Goal: Information Seeking & Learning: Compare options

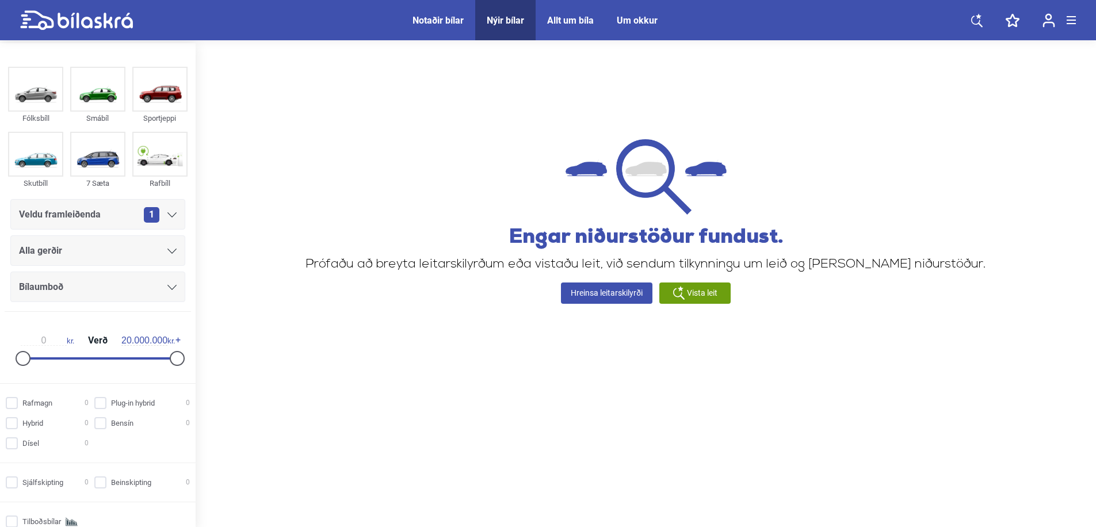
click at [101, 22] on icon at bounding box center [76, 20] width 113 height 20
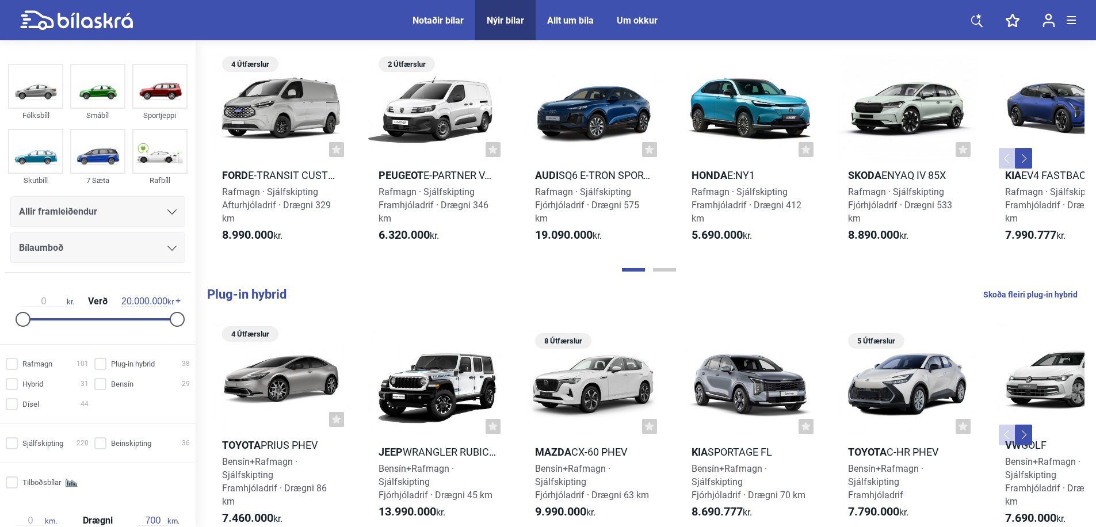
scroll to position [243, 0]
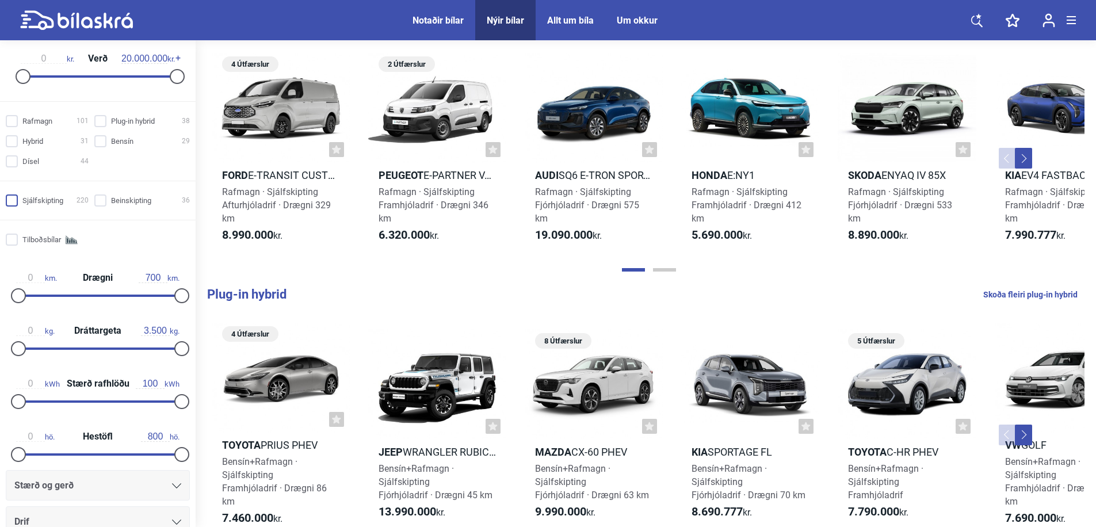
click at [16, 196] on label "Sjálfskipting 220" at bounding box center [47, 201] width 83 height 12
click at [16, 196] on input "Sjálfskipting 220" at bounding box center [48, 201] width 83 height 12
checkbox input "true"
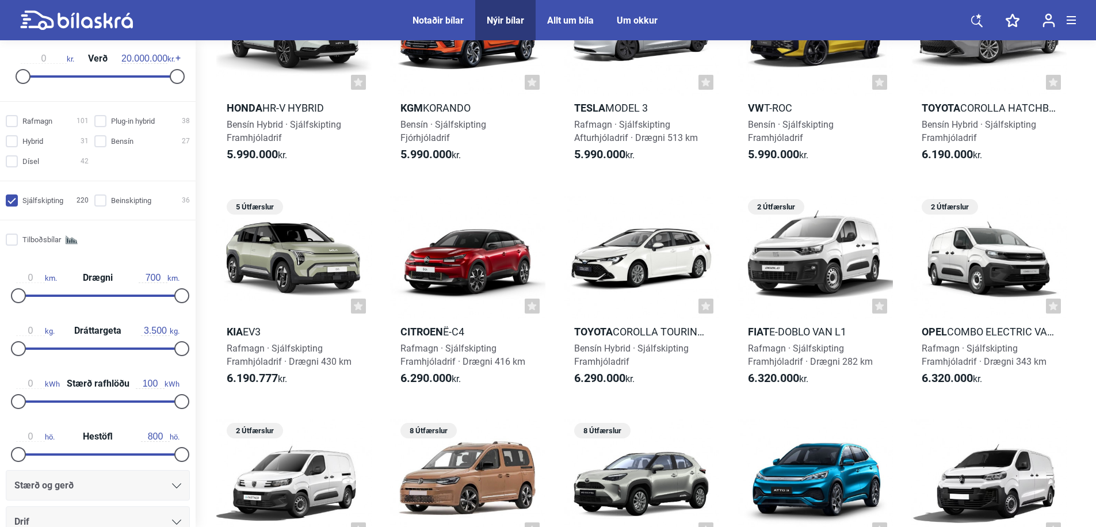
scroll to position [1486, 0]
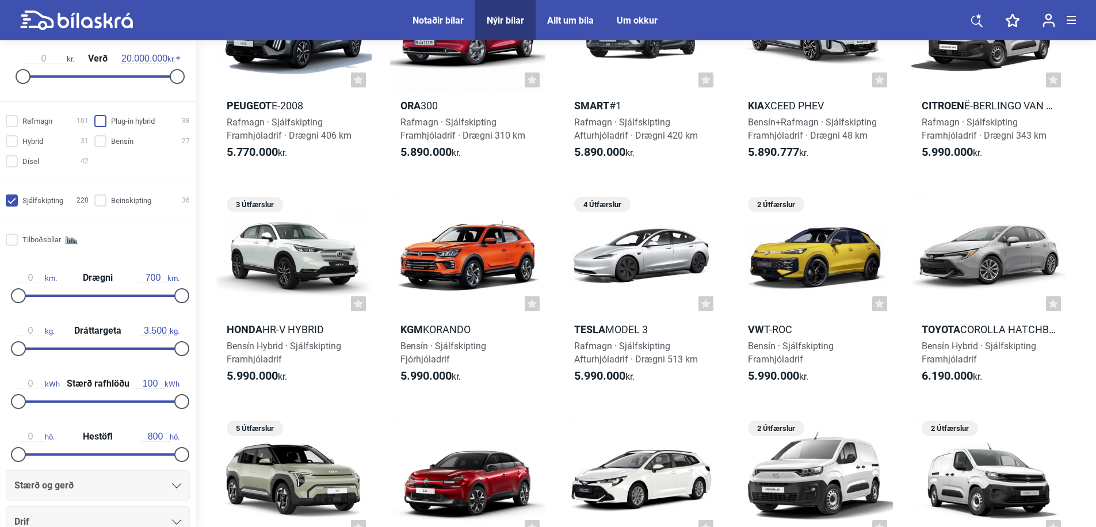
click at [117, 121] on input "Plug-in hybrid 38" at bounding box center [144, 122] width 96 height 12
checkbox input "true"
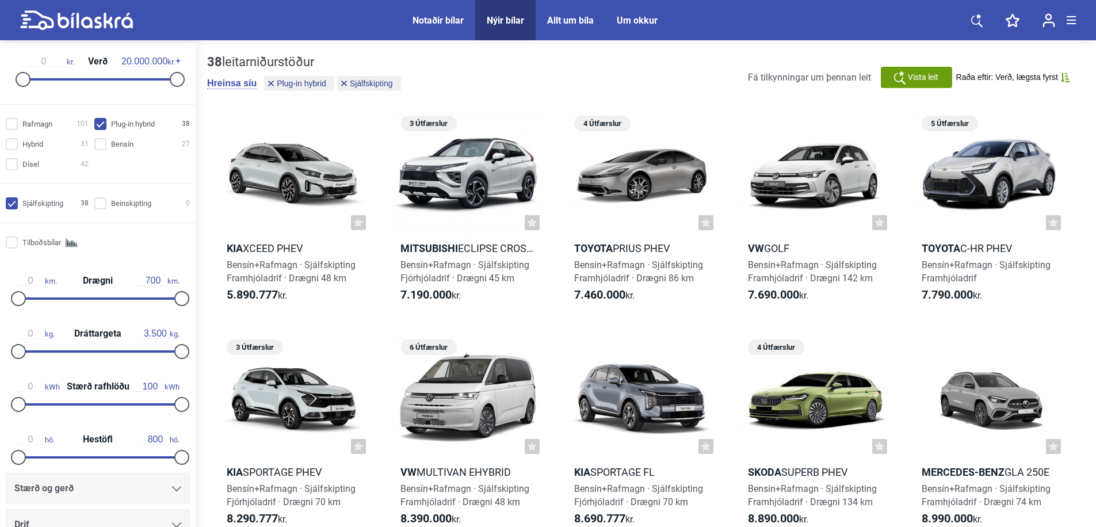
click at [29, 204] on input "Sjálfskipting 38" at bounding box center [48, 204] width 83 height 12
checkbox input "false"
click at [675, 165] on div at bounding box center [641, 174] width 155 height 124
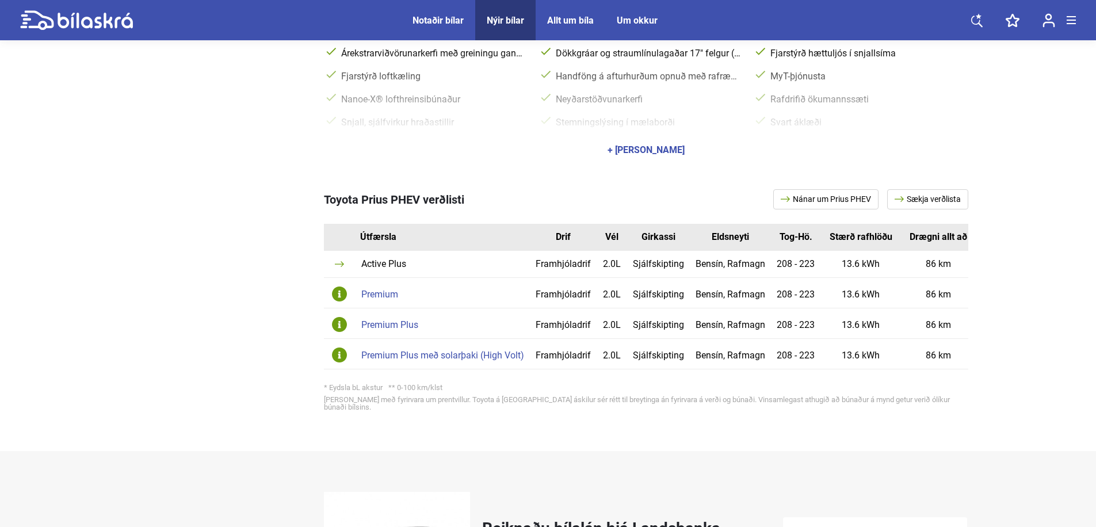
scroll to position [946, 0]
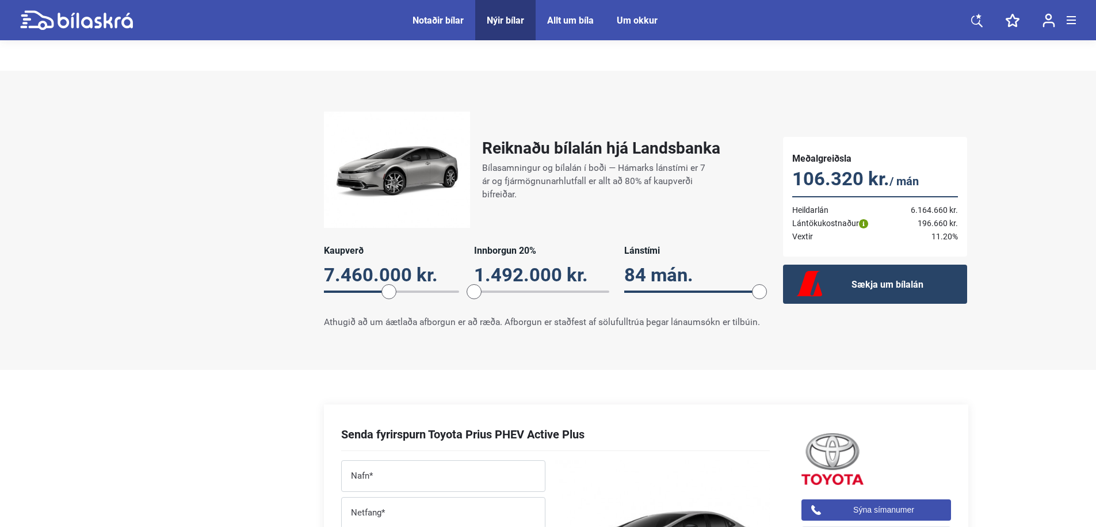
drag, startPoint x: 530, startPoint y: 288, endPoint x: 462, endPoint y: 284, distance: 68.6
click at [462, 284] on div "Kaupverð 7.460.000 kr. 7460000 Innborgun 20% 1.492.000 kr. 20 Lánstími 84 mán. …" at bounding box center [542, 275] width 436 height 60
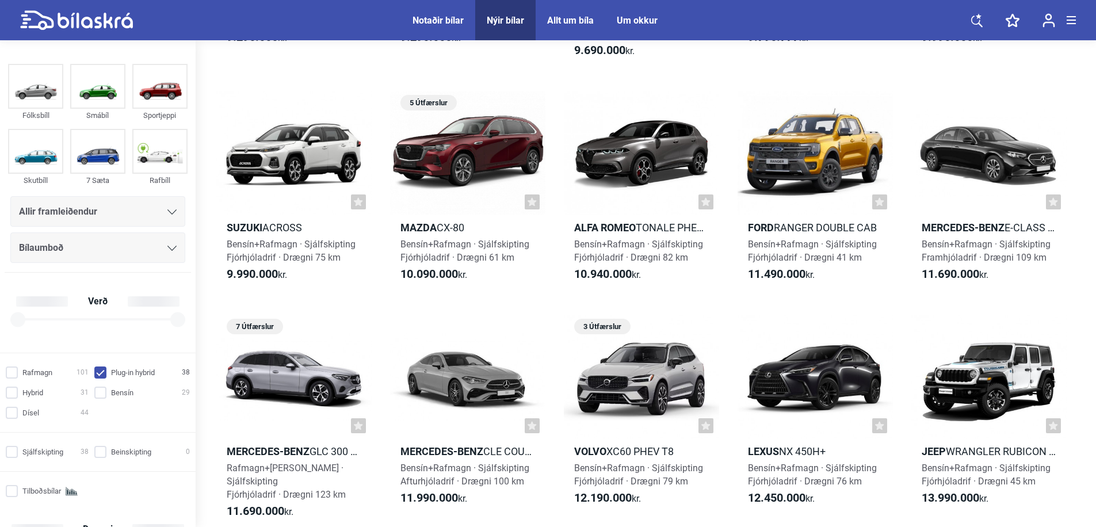
checkbox input "true"
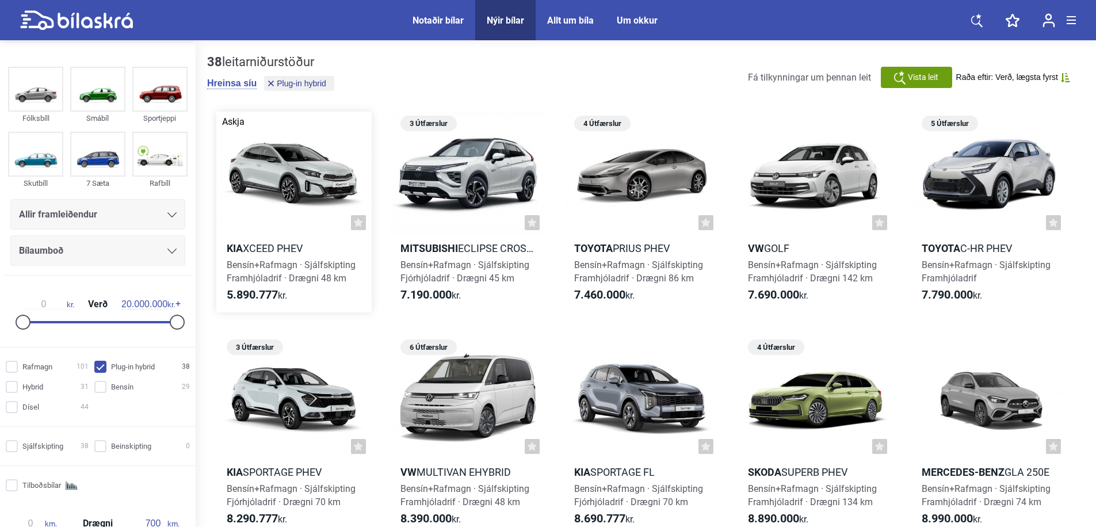
click at [321, 193] on div at bounding box center [293, 174] width 155 height 124
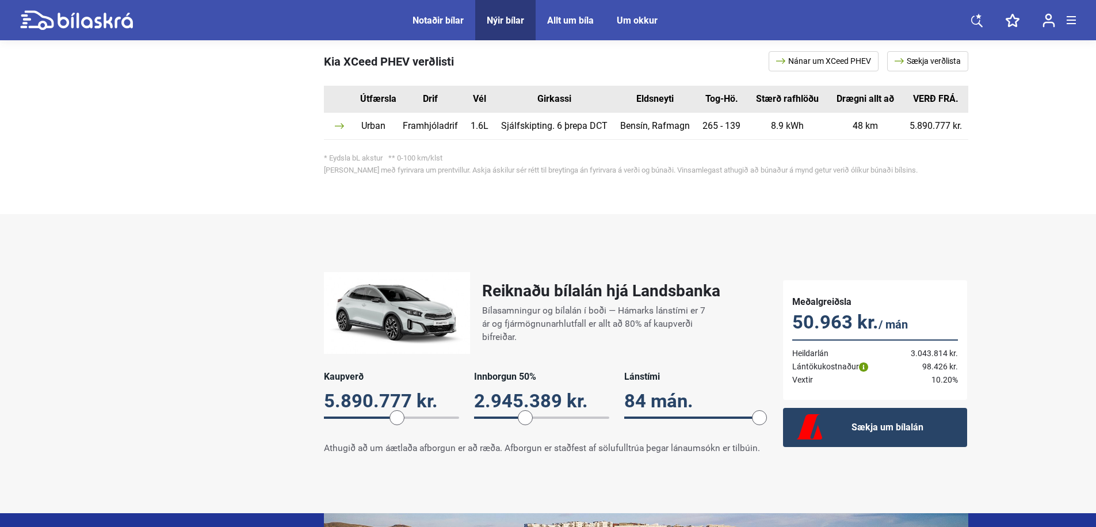
scroll to position [961, 0]
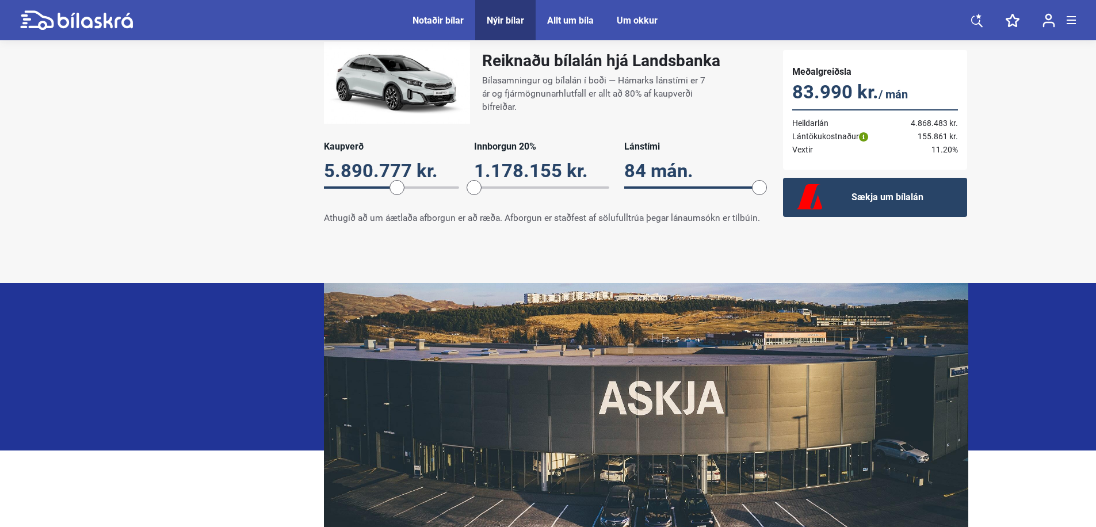
drag, startPoint x: 528, startPoint y: 174, endPoint x: 439, endPoint y: 168, distance: 90.0
click at [439, 168] on div "Kaupverð 5.890.777 kr. 5890777 Innborgun 20% 1.178.155 kr. 20 Lánstími 84 mán. …" at bounding box center [542, 171] width 436 height 60
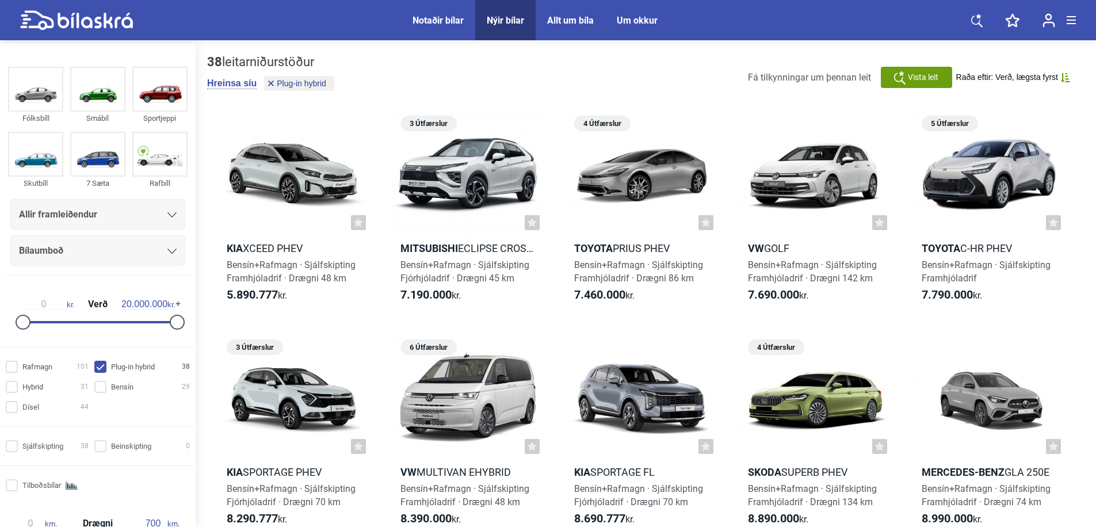
click at [97, 366] on input "Plug-in hybrid 38" at bounding box center [144, 367] width 96 height 12
checkbox input "false"
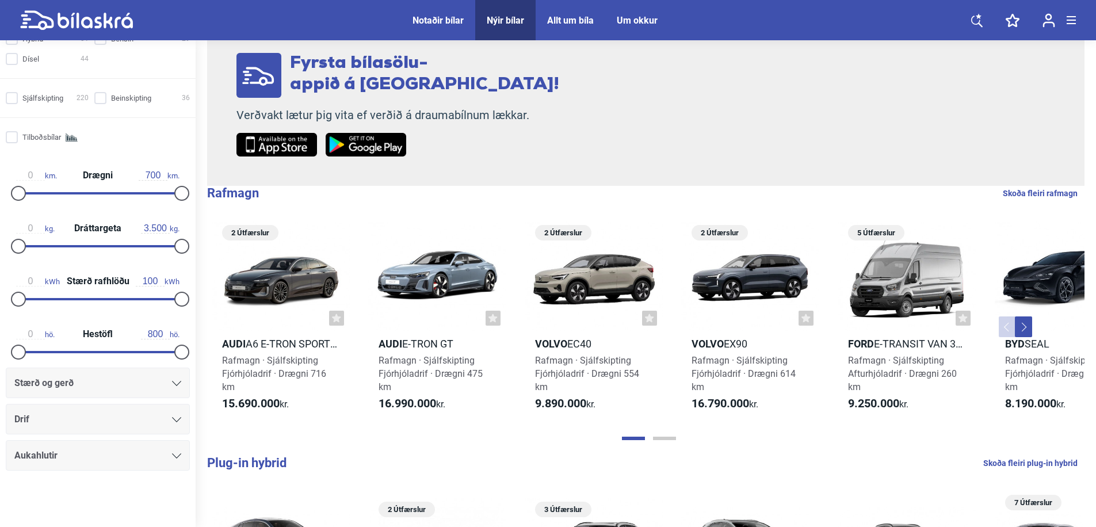
scroll to position [137, 0]
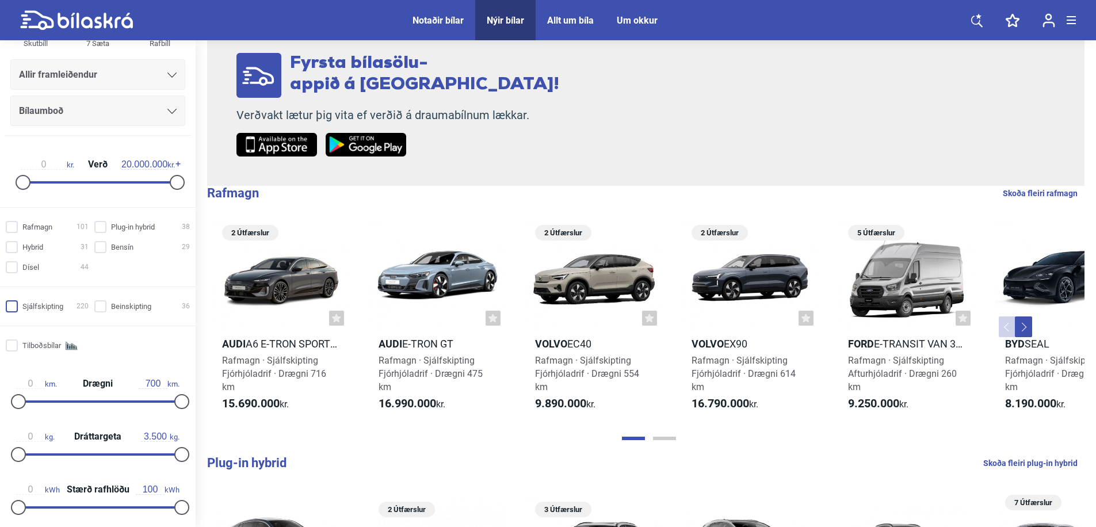
click at [39, 303] on input "Sjálfskipting 220" at bounding box center [48, 307] width 83 height 12
checkbox input "true"
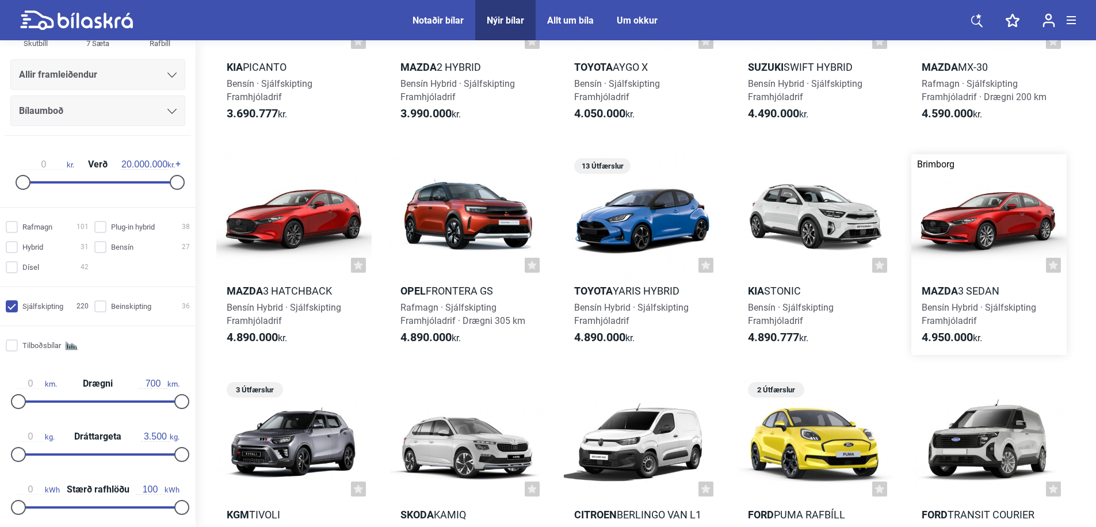
scroll to position [102, 0]
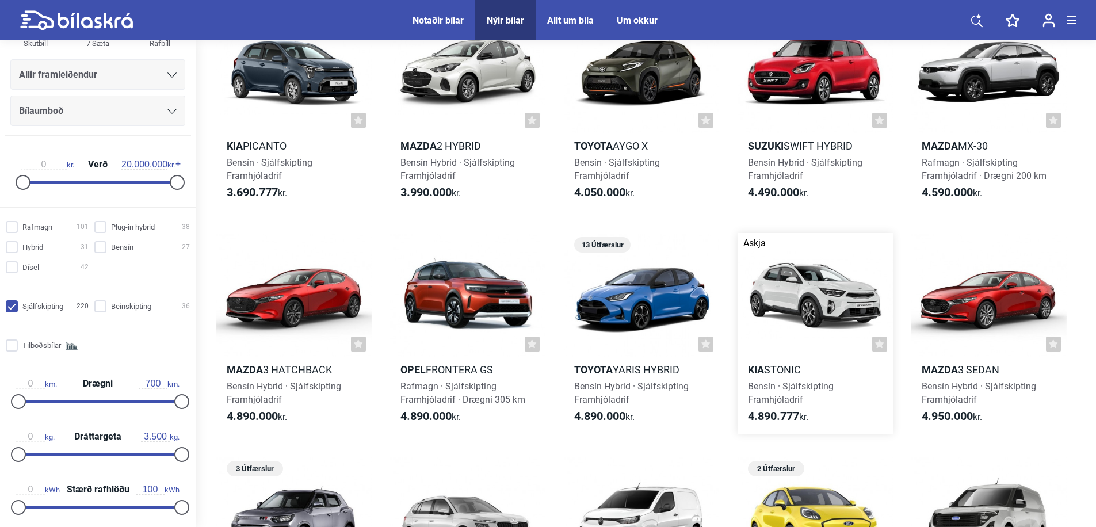
click at [835, 297] on div at bounding box center [815, 295] width 155 height 124
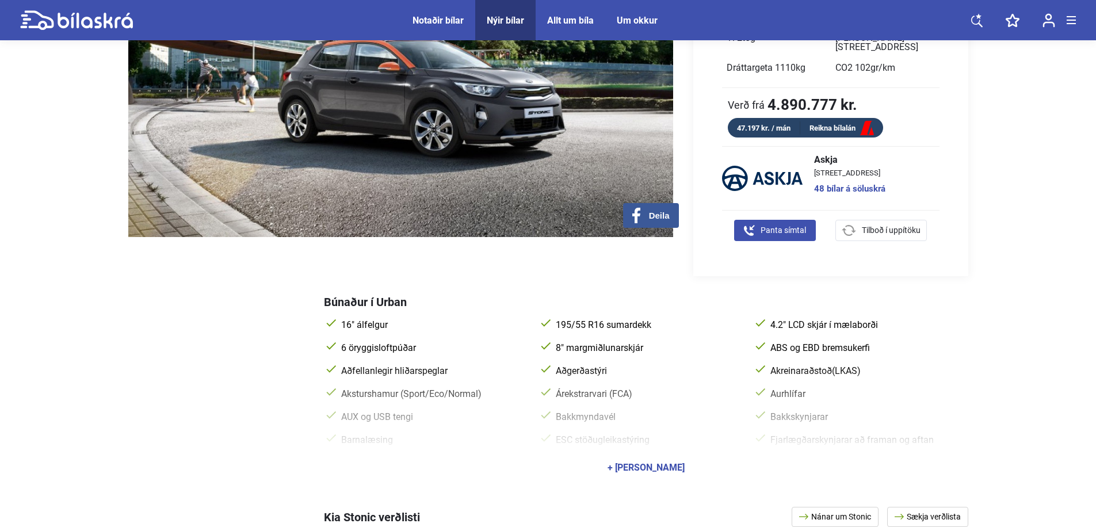
scroll to position [381, 0]
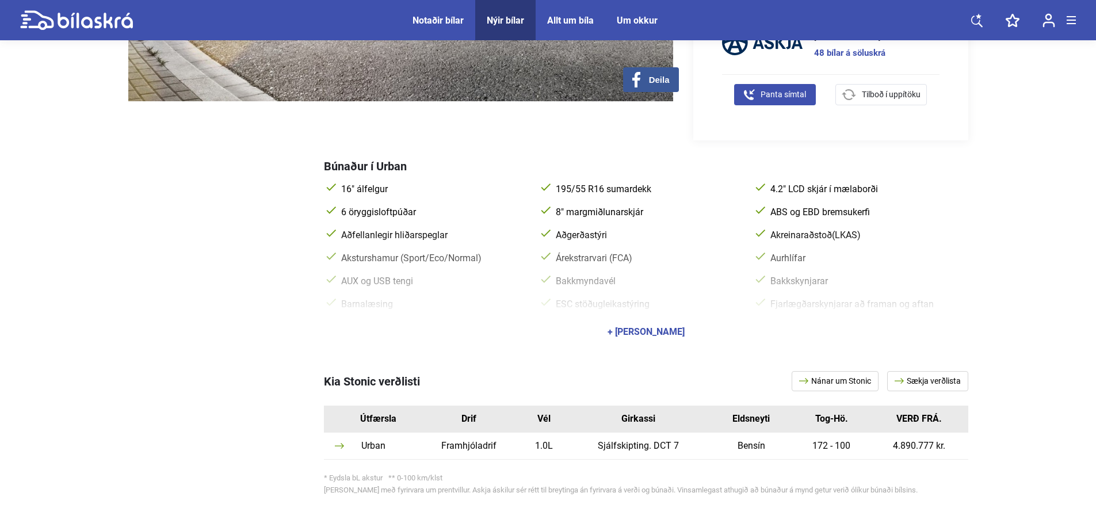
click at [913, 371] on link "Sækja verðlista" at bounding box center [928, 381] width 81 height 20
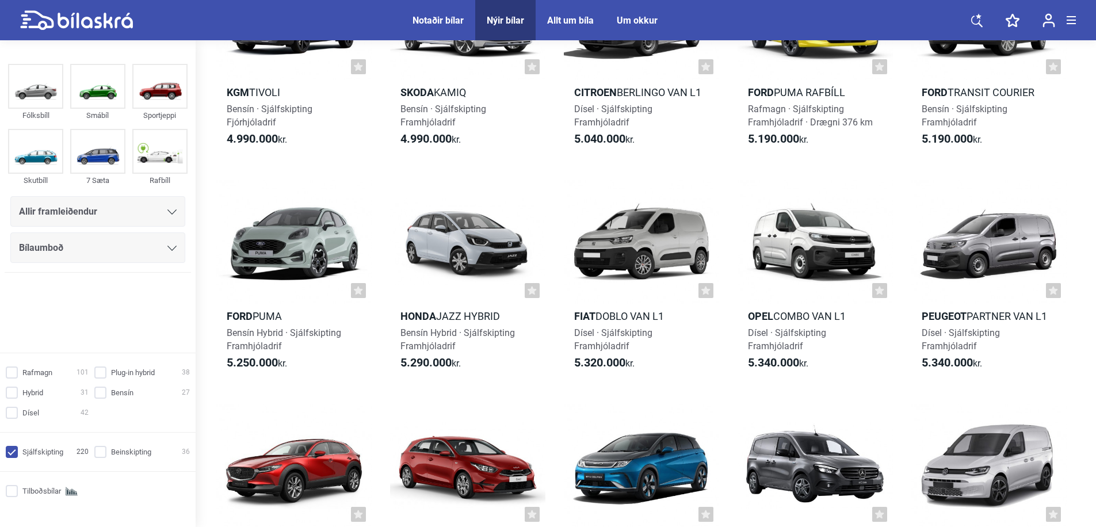
checkbox input "true"
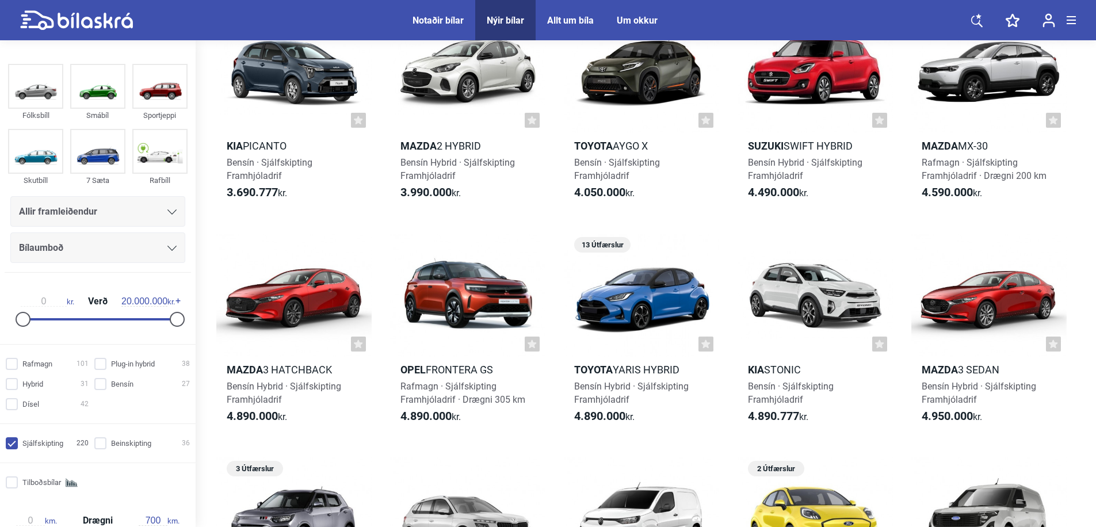
scroll to position [86, 0]
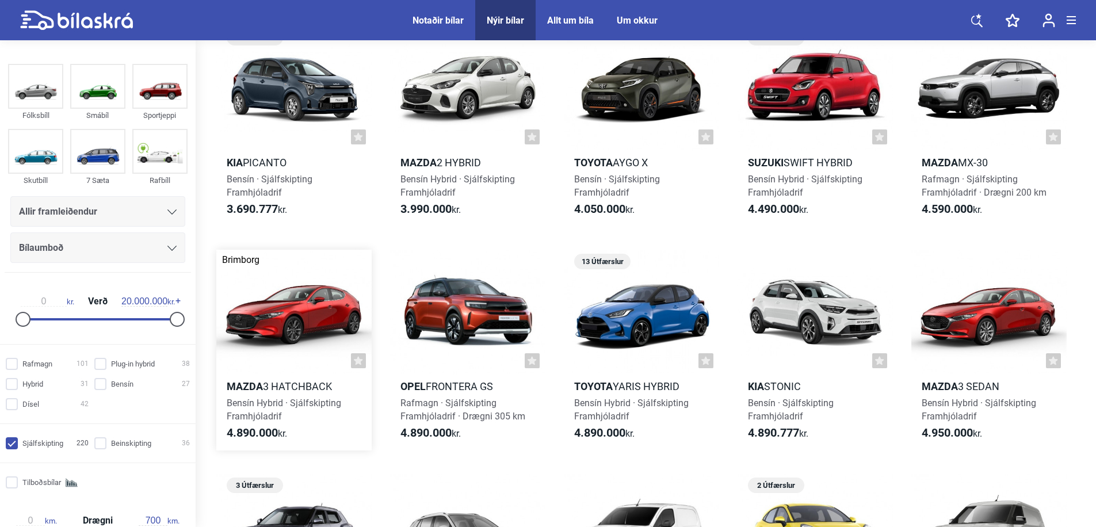
click at [315, 314] on div at bounding box center [293, 312] width 155 height 124
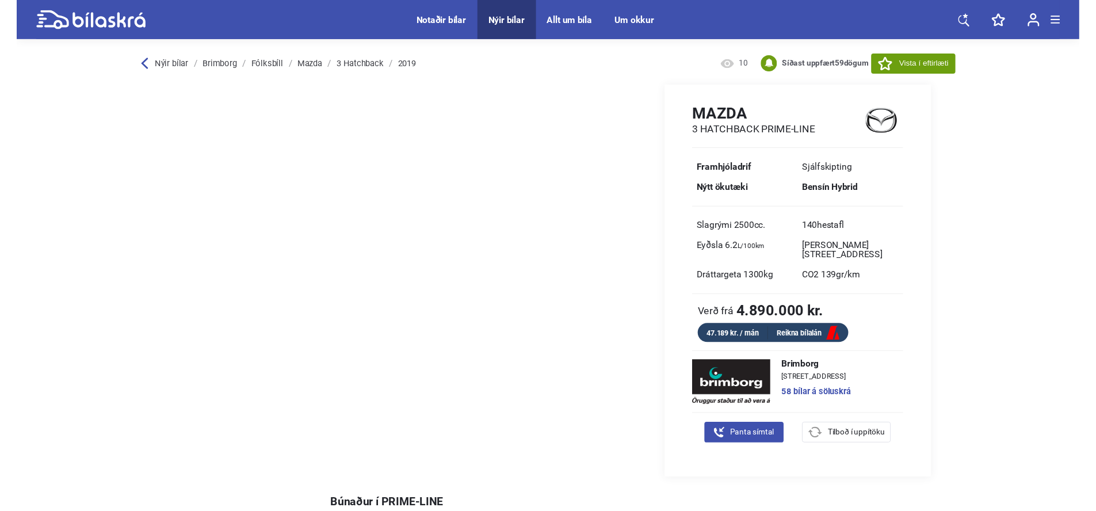
scroll to position [382, 0]
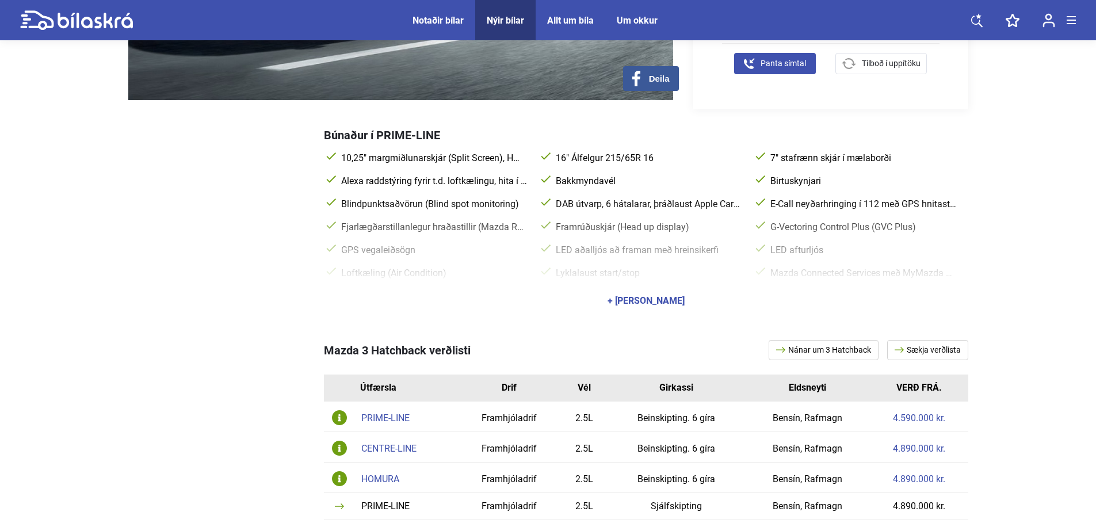
click at [916, 340] on link "Sækja verðlista" at bounding box center [928, 350] width 81 height 20
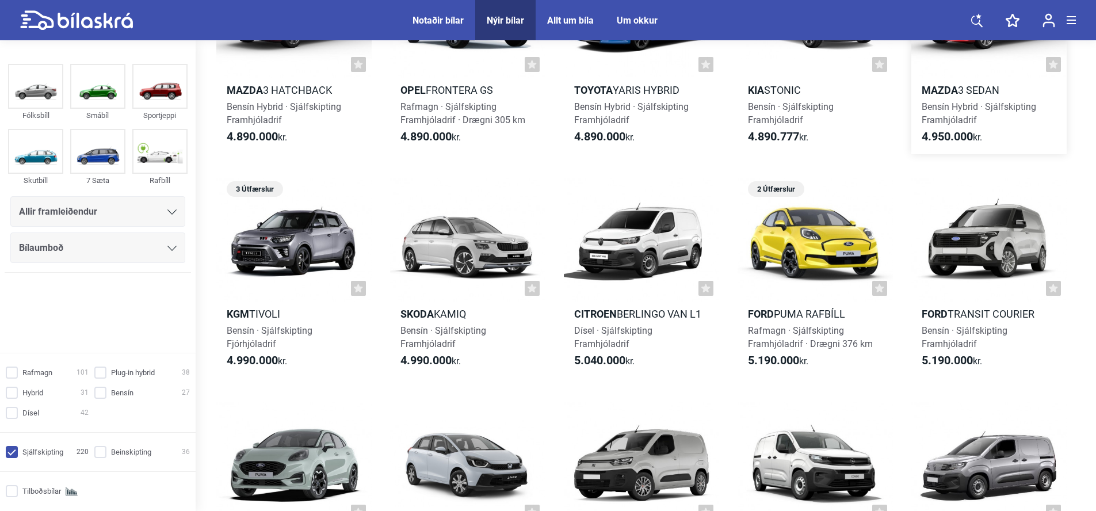
scroll to position [86, 0]
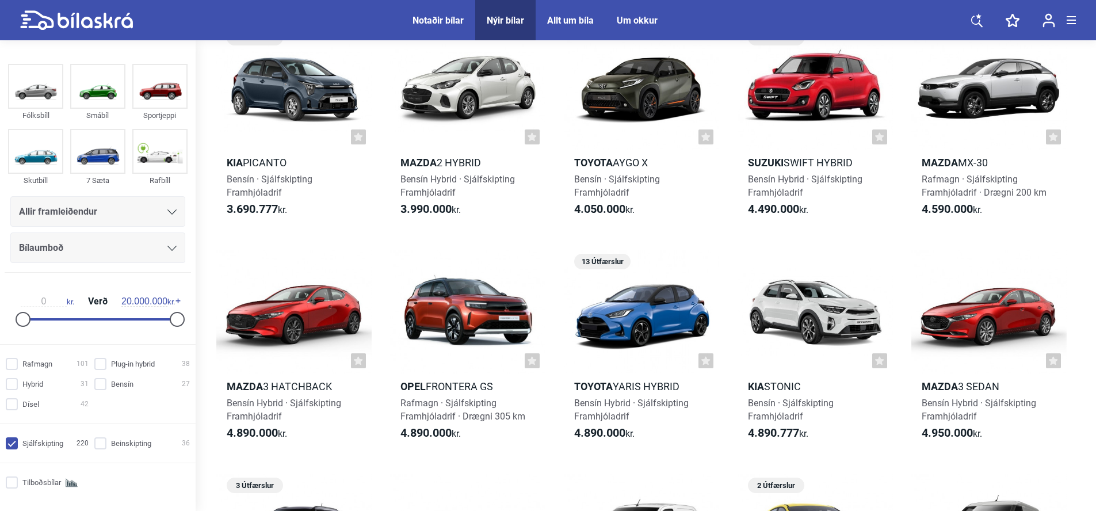
click at [19, 444] on input "Sjálfskipting 220" at bounding box center [48, 444] width 83 height 12
checkbox input "false"
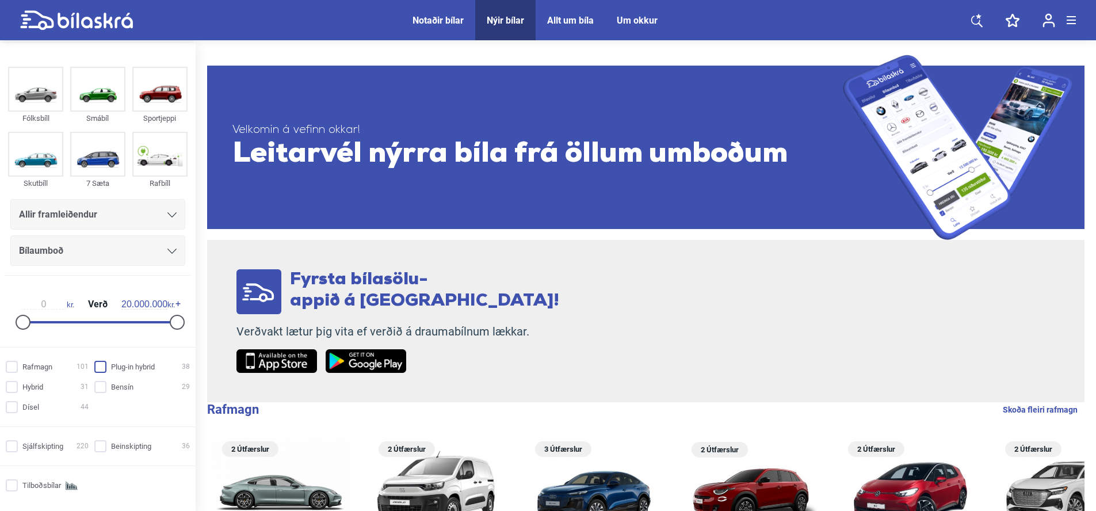
click at [102, 372] on input "Plug-in hybrid 38" at bounding box center [144, 367] width 96 height 12
checkbox input "true"
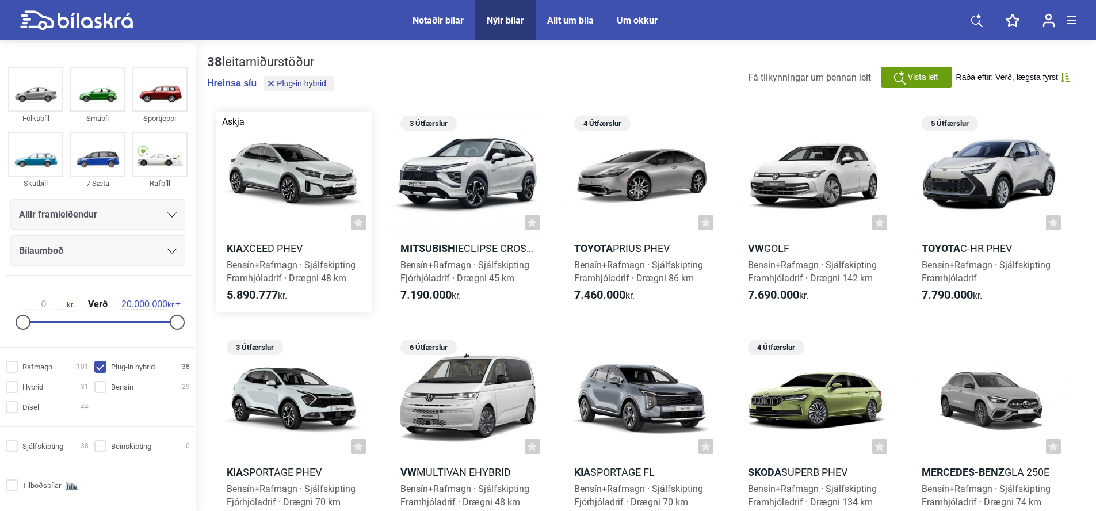
click at [304, 175] on div at bounding box center [293, 174] width 155 height 124
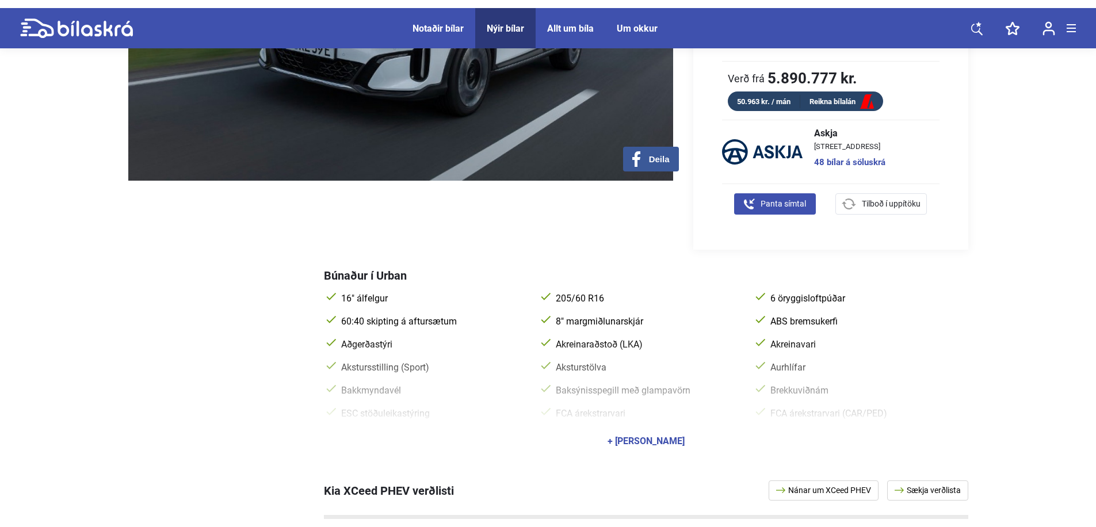
scroll to position [542, 0]
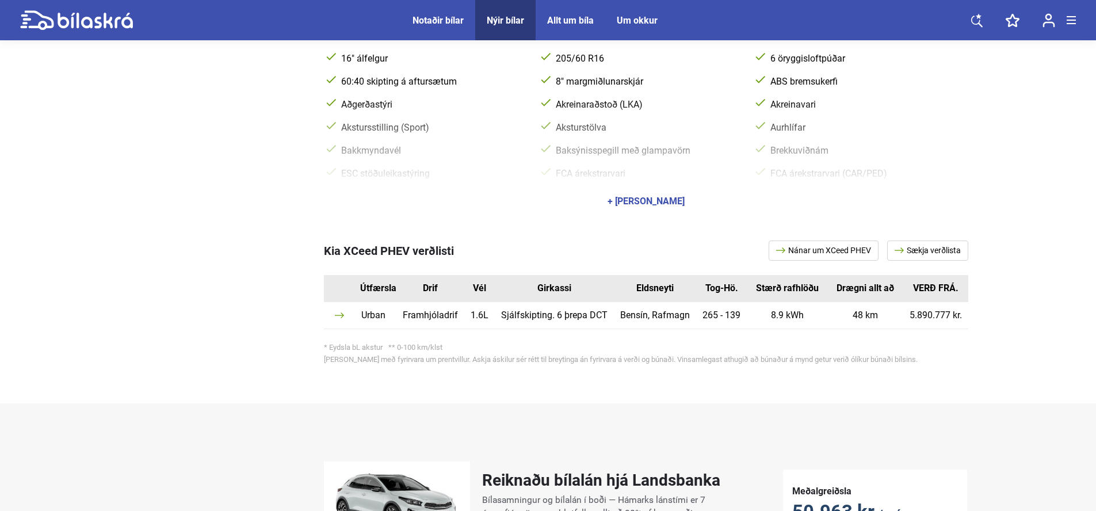
click at [927, 242] on link "Sækja verðlista" at bounding box center [928, 251] width 81 height 20
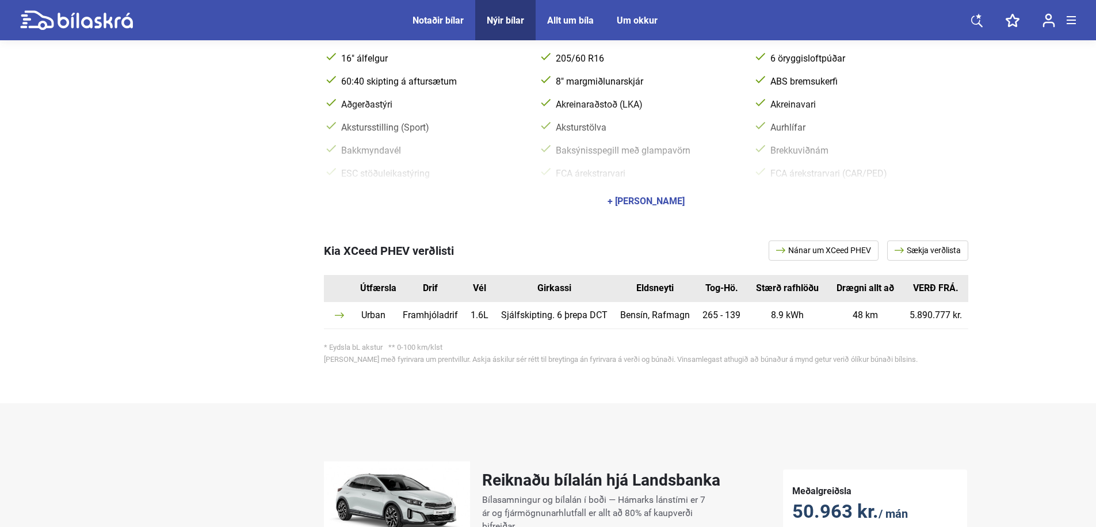
scroll to position [2, 0]
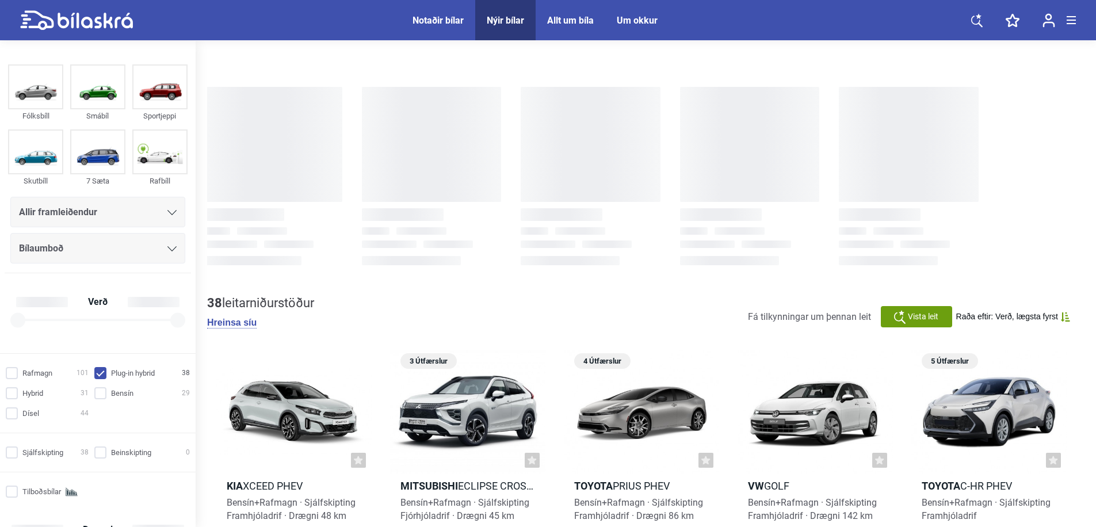
checkbox input "true"
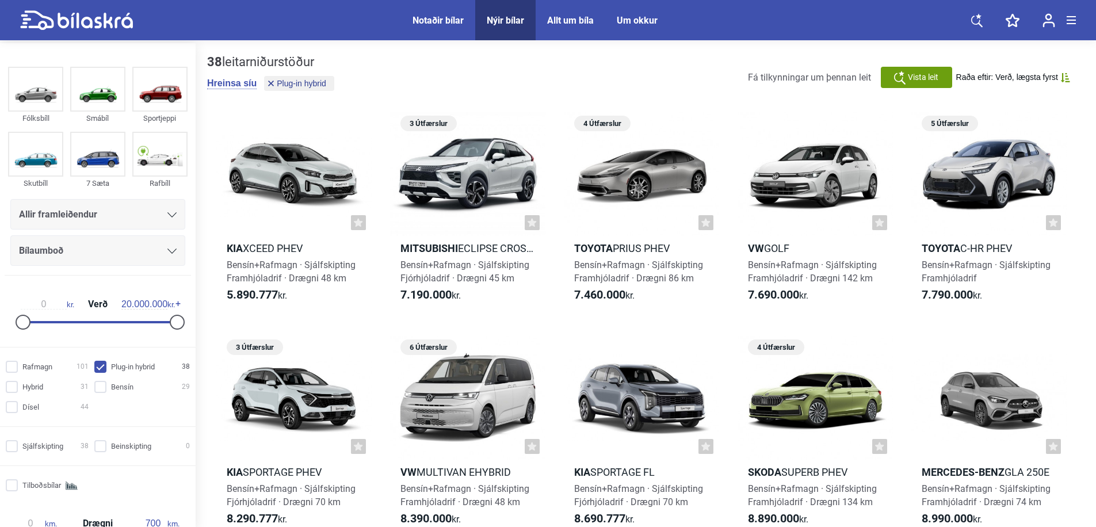
click at [139, 245] on div "Bílaumboð" at bounding box center [98, 251] width 158 height 16
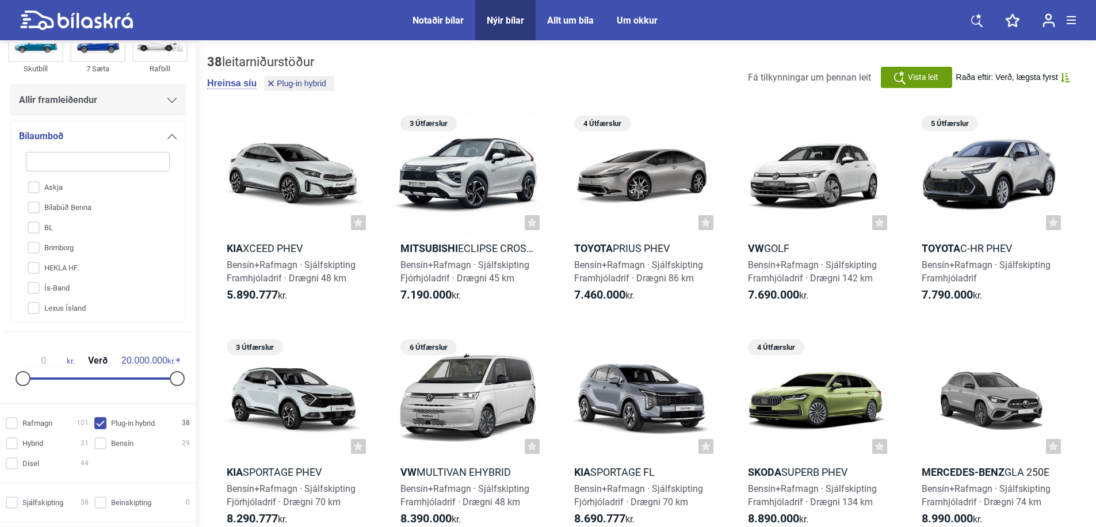
drag, startPoint x: 169, startPoint y: 216, endPoint x: 173, endPoint y: 269, distance: 53.7
click at [177, 275] on div "Bílaumboð Askja Bílabúð [PERSON_NAME] Brimborg HEKLA HF. Ís-Band Lexus Ísland S…" at bounding box center [97, 221] width 175 height 201
click at [34, 221] on input "BL" at bounding box center [90, 221] width 145 height 20
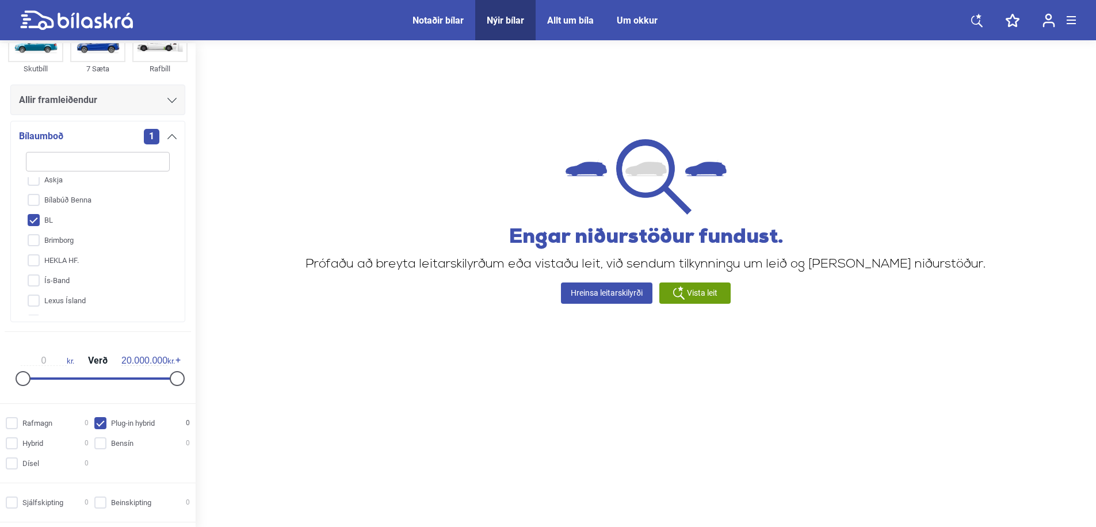
click at [34, 221] on input "BL" at bounding box center [90, 221] width 145 height 20
checkbox input "false"
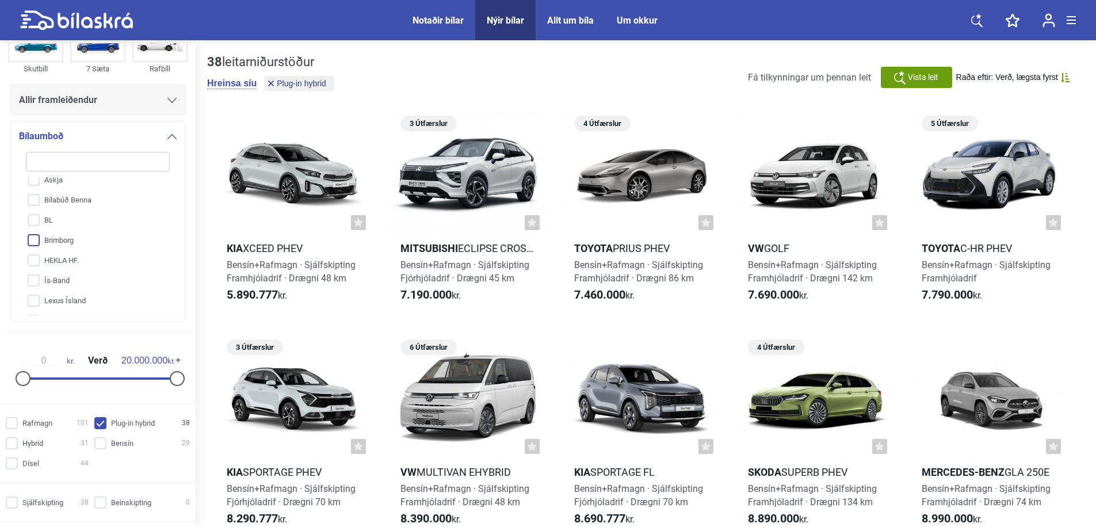
click at [36, 243] on input "Brimborg" at bounding box center [90, 241] width 145 height 20
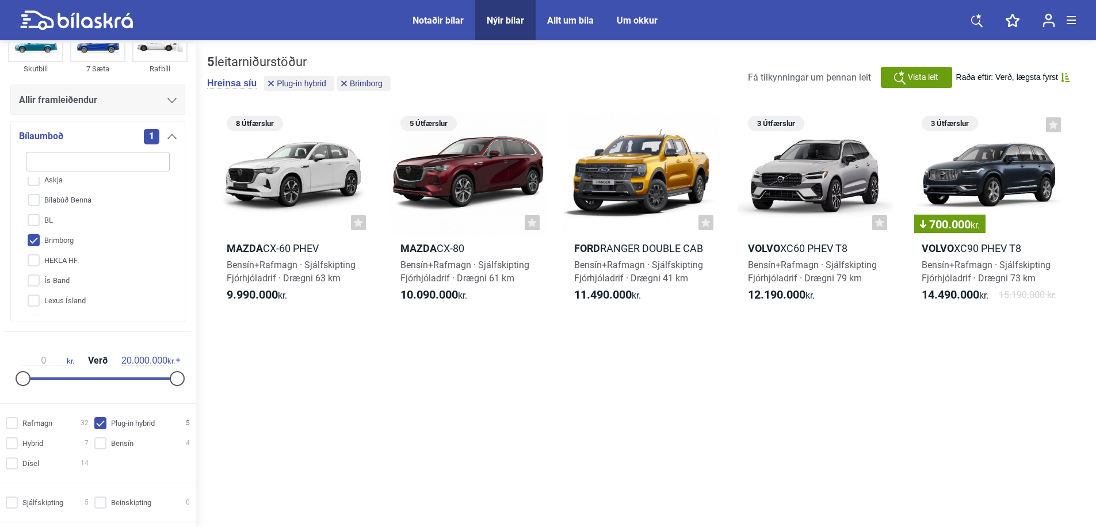
click at [36, 243] on input "Brimborg" at bounding box center [90, 241] width 145 height 20
checkbox input "false"
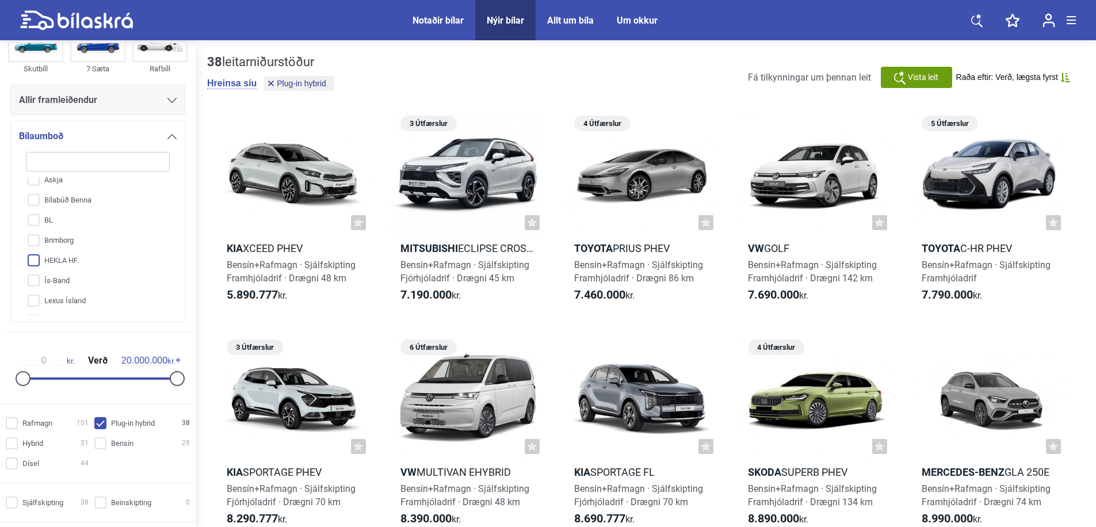
click at [33, 255] on input "HEKLA HF." at bounding box center [90, 261] width 145 height 20
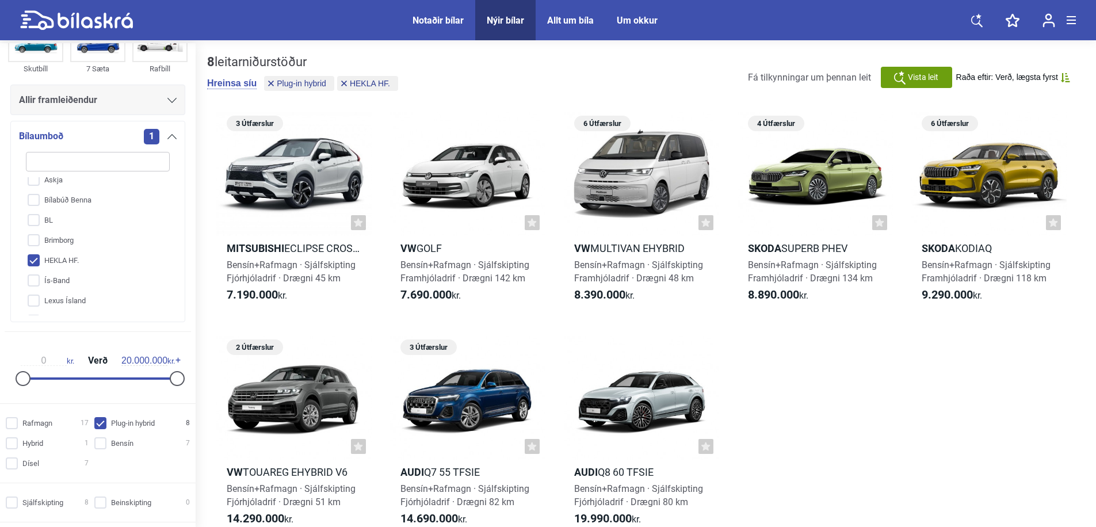
click at [33, 258] on input "HEKLA HF." at bounding box center [90, 261] width 145 height 20
checkbox input "false"
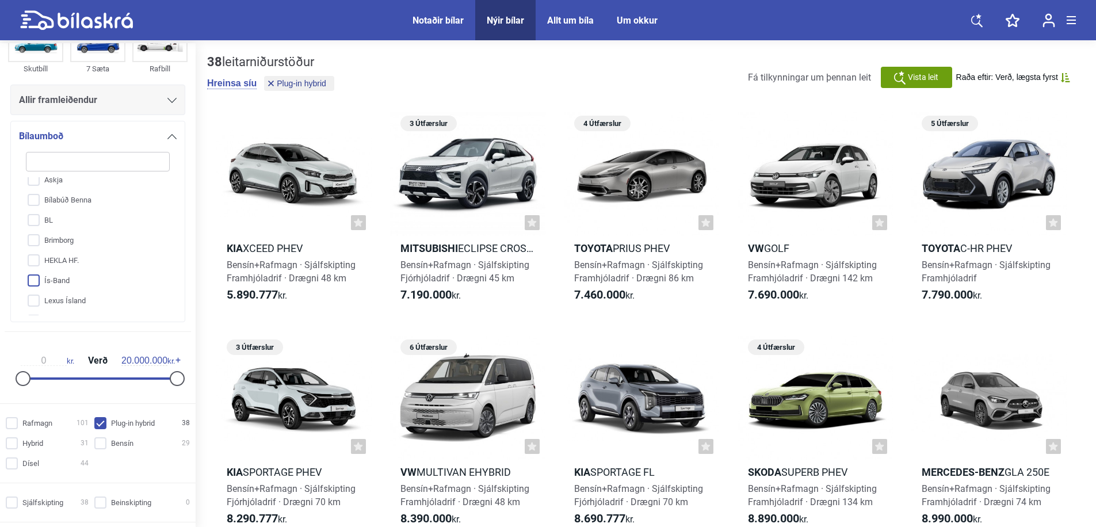
click at [30, 284] on input "Ís-Band" at bounding box center [90, 281] width 145 height 20
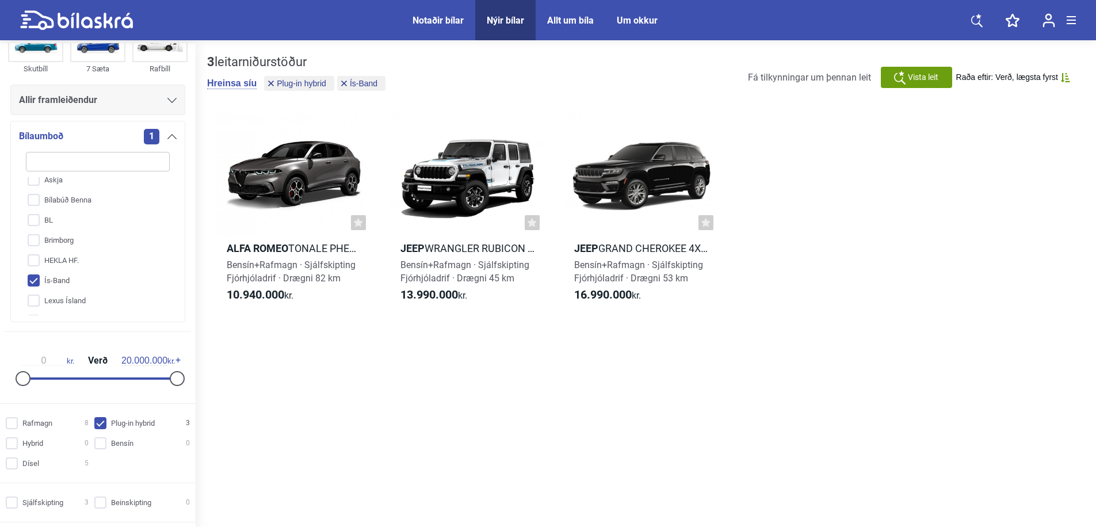
click at [30, 284] on input "Ís-Band" at bounding box center [90, 281] width 145 height 20
checkbox input "false"
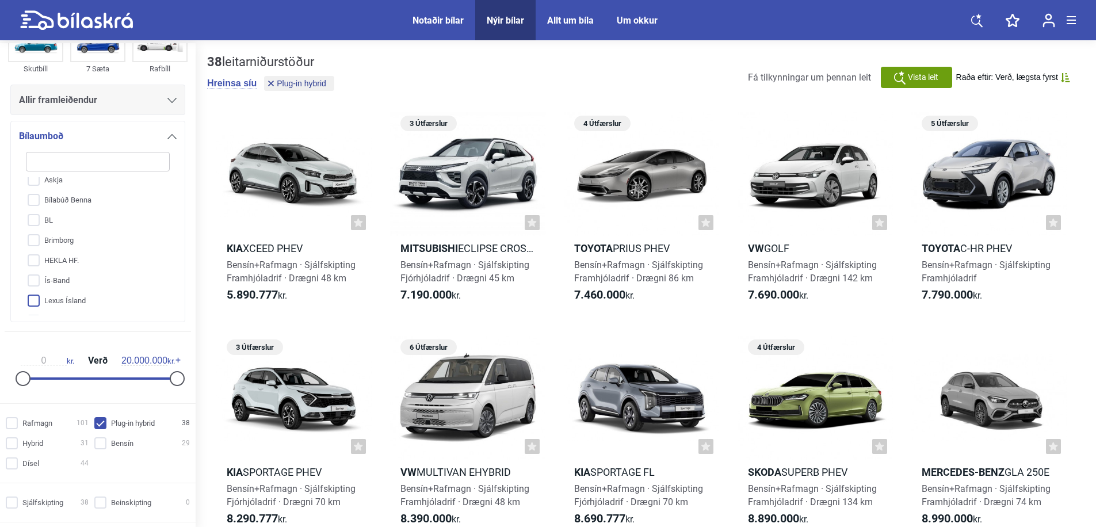
click at [32, 304] on input "Lexus Ísland" at bounding box center [90, 301] width 145 height 20
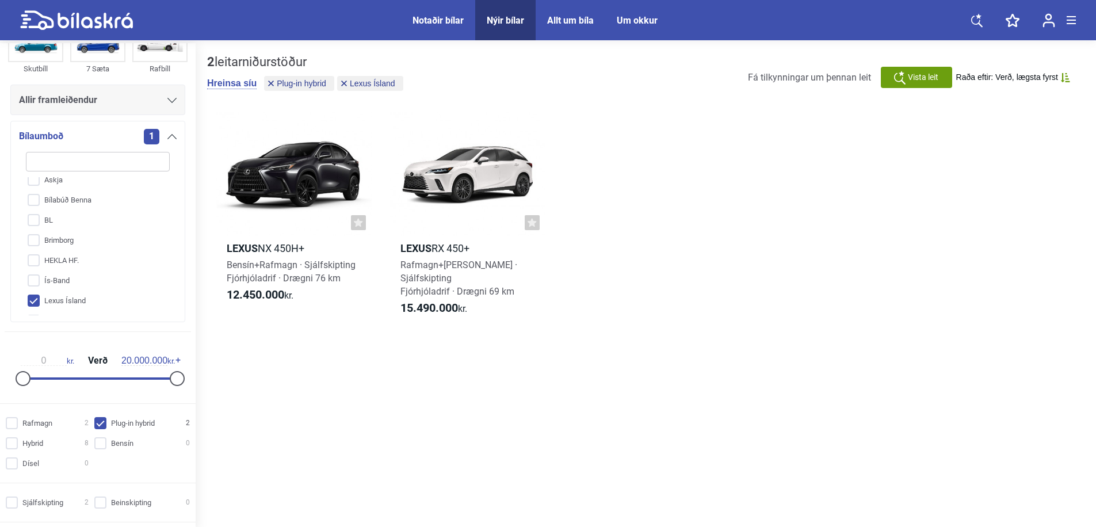
click at [32, 304] on input "Lexus Ísland" at bounding box center [90, 301] width 145 height 20
checkbox input "false"
